Goal: Transaction & Acquisition: Purchase product/service

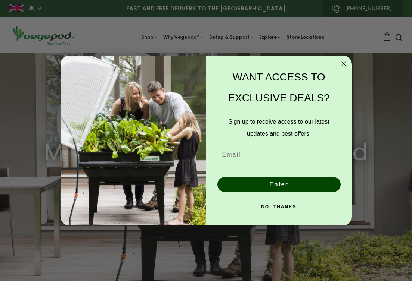
scroll to position [0, 77]
click at [104, 44] on div "Close dialog WANT ACCESS TO EXCLUSIVE DEALS? Sign up to receive access to our l…" at bounding box center [206, 140] width 412 height 281
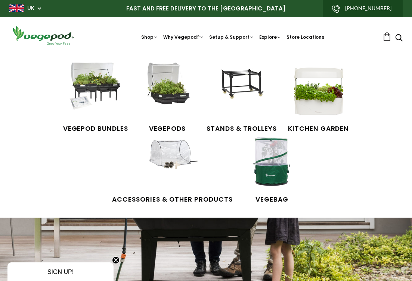
click at [147, 34] on li "Shop Vegepod Bundles Vegepods Stands & Trolleys Kitchen Garden Accessories & Ot…" at bounding box center [149, 37] width 17 height 7
click at [150, 37] on link "Shop" at bounding box center [149, 45] width 17 height 23
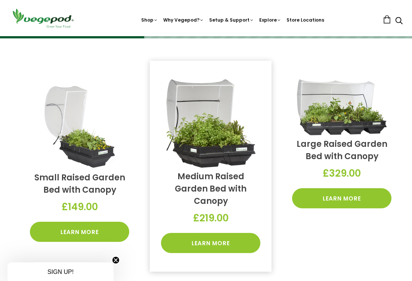
scroll to position [170, 0]
